Goal: Transaction & Acquisition: Subscribe to service/newsletter

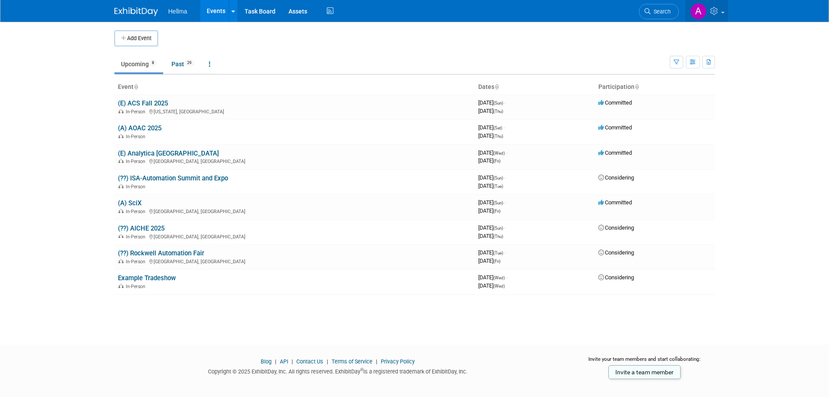
click at [718, 13] on icon at bounding box center [715, 11] width 10 height 8
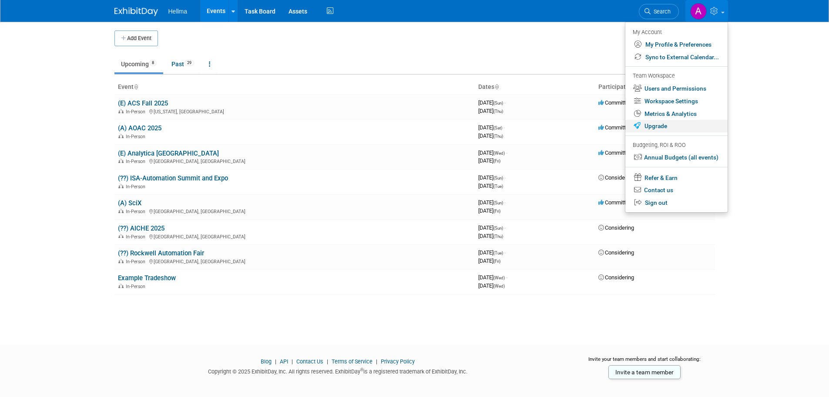
click at [661, 126] on link "Upgrade" at bounding box center [677, 126] width 102 height 13
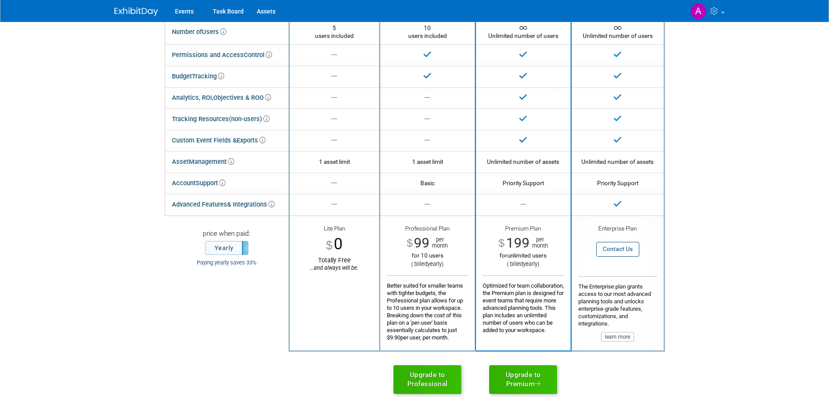
scroll to position [44, 0]
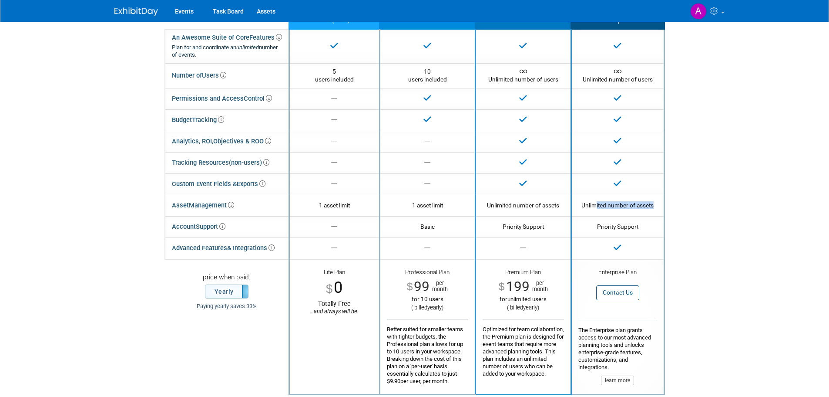
drag, startPoint x: 597, startPoint y: 206, endPoint x: 690, endPoint y: 202, distance: 92.8
click at [670, 206] on div "Most Popular Plans Lite ( free ) Professional Premium Enterprise An Awesome Sui…" at bounding box center [414, 216] width 601 height 477
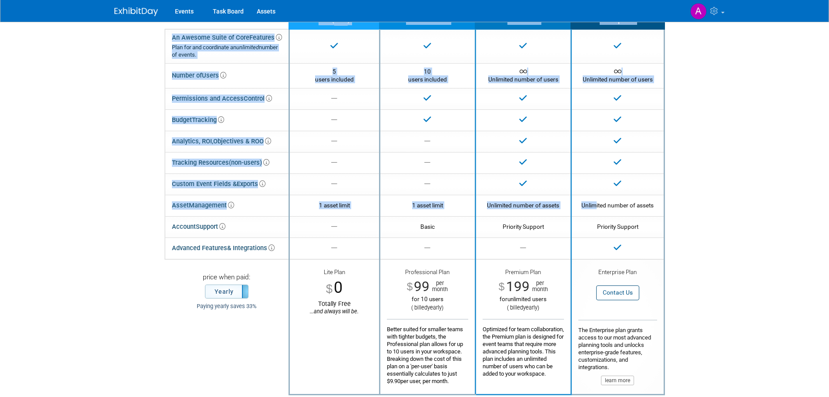
click at [693, 201] on div "Most Popular Plans Lite ( free ) Professional Premium Enterprise An Awesome Sui…" at bounding box center [414, 216] width 601 height 477
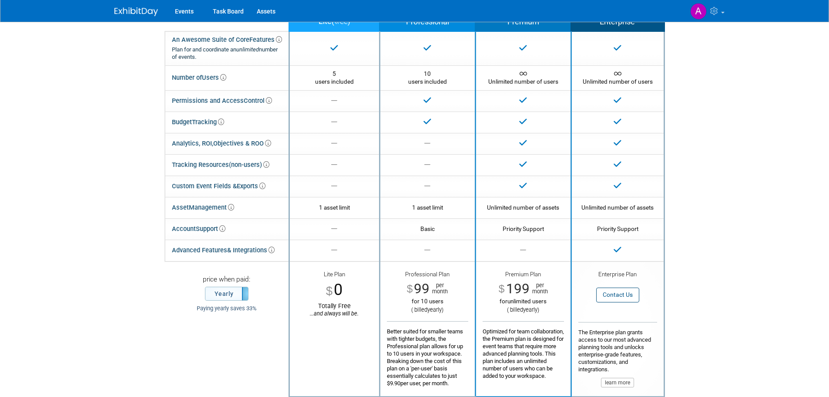
scroll to position [0, 0]
